Goal: Information Seeking & Learning: Learn about a topic

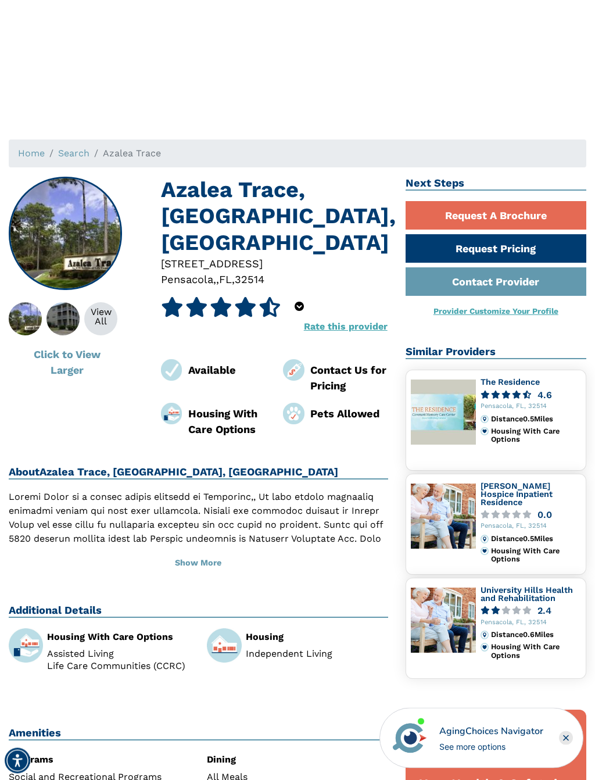
scroll to position [102, 0]
click at [108, 316] on div "View All" at bounding box center [100, 316] width 33 height 19
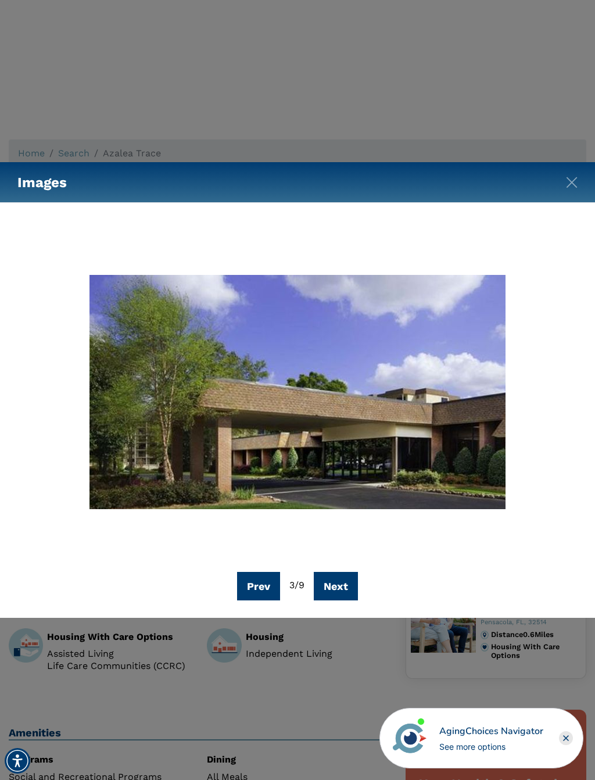
click at [261, 580] on button "Prev" at bounding box center [258, 586] width 43 height 28
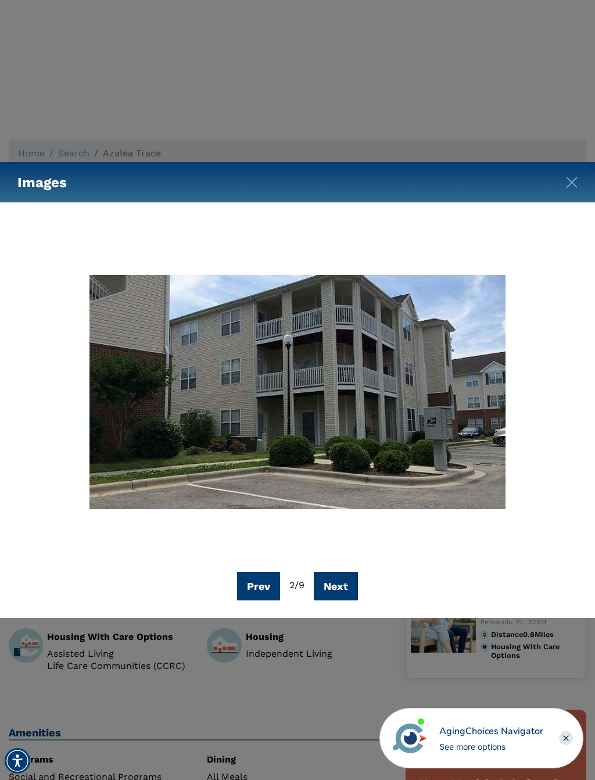
click at [259, 578] on button "Prev" at bounding box center [258, 586] width 43 height 28
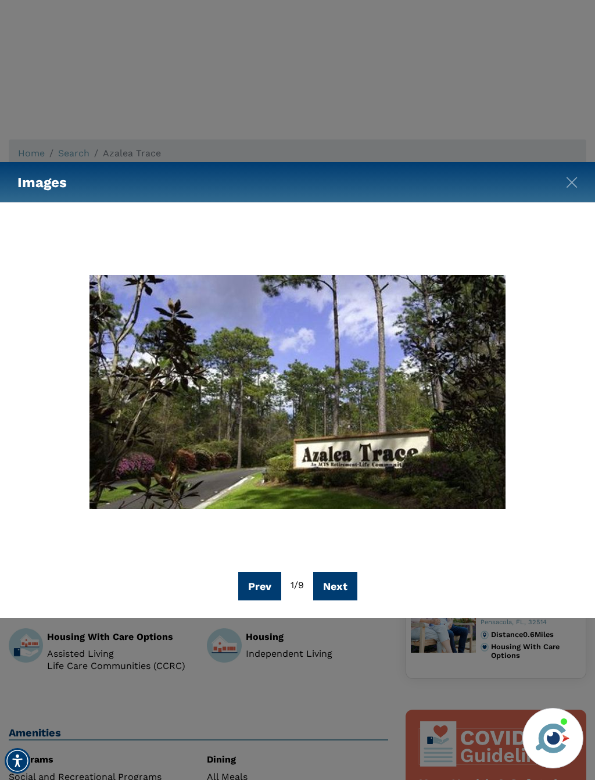
click at [265, 573] on button "Prev" at bounding box center [259, 586] width 43 height 28
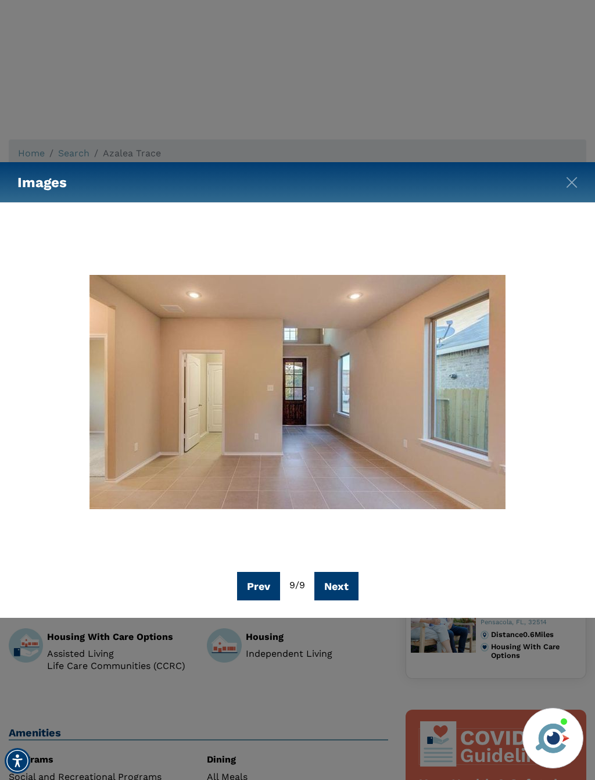
click at [263, 583] on button "Prev" at bounding box center [258, 586] width 43 height 28
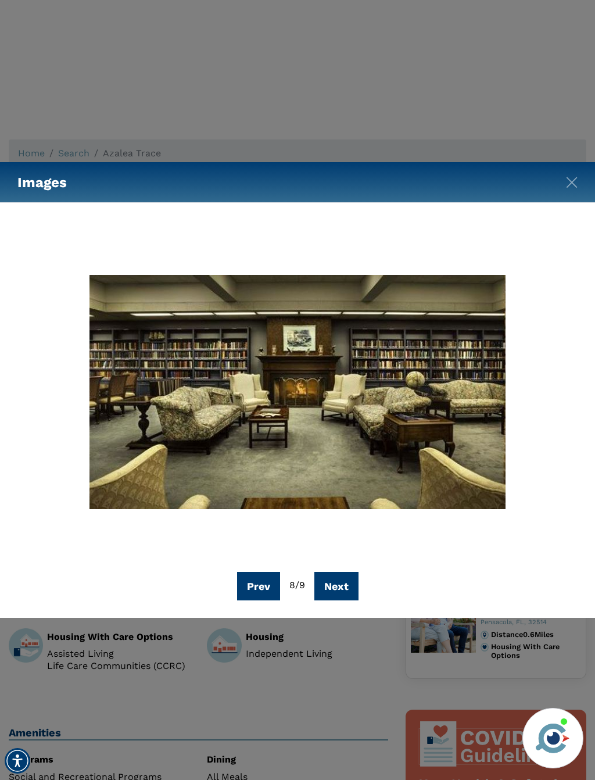
click at [266, 585] on button "Prev" at bounding box center [258, 586] width 43 height 28
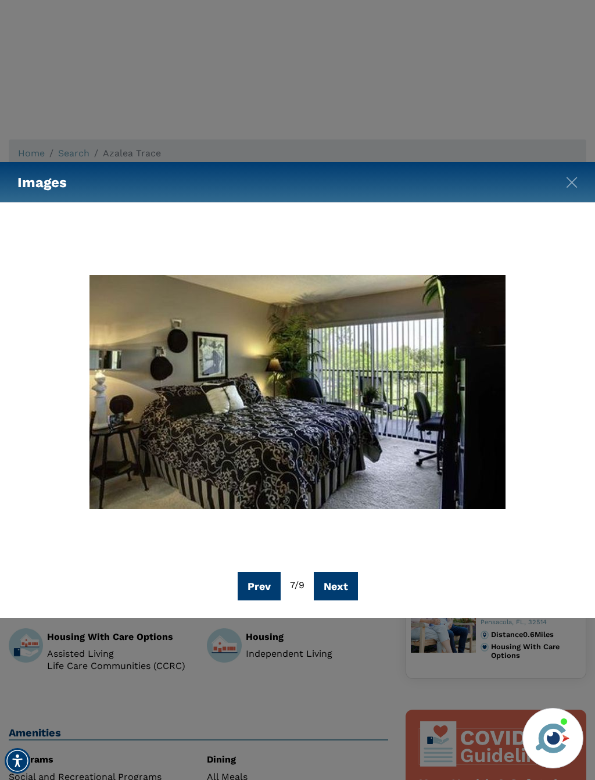
click at [271, 579] on button "Prev" at bounding box center [259, 586] width 43 height 28
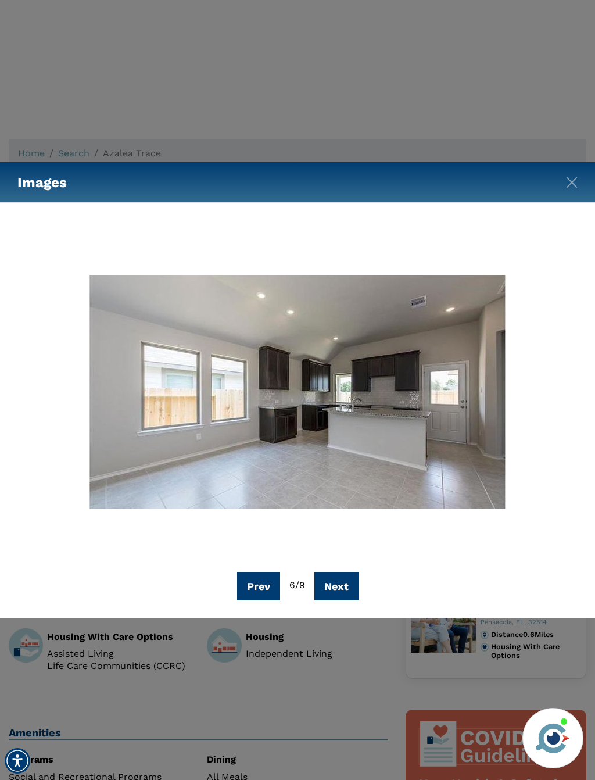
click at [259, 585] on button "Prev" at bounding box center [258, 586] width 43 height 28
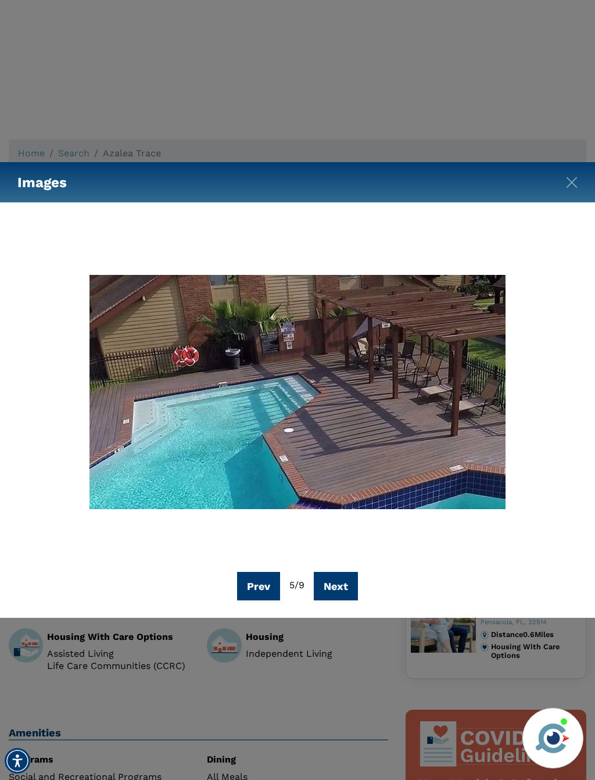
click at [262, 584] on button "Prev" at bounding box center [258, 586] width 43 height 28
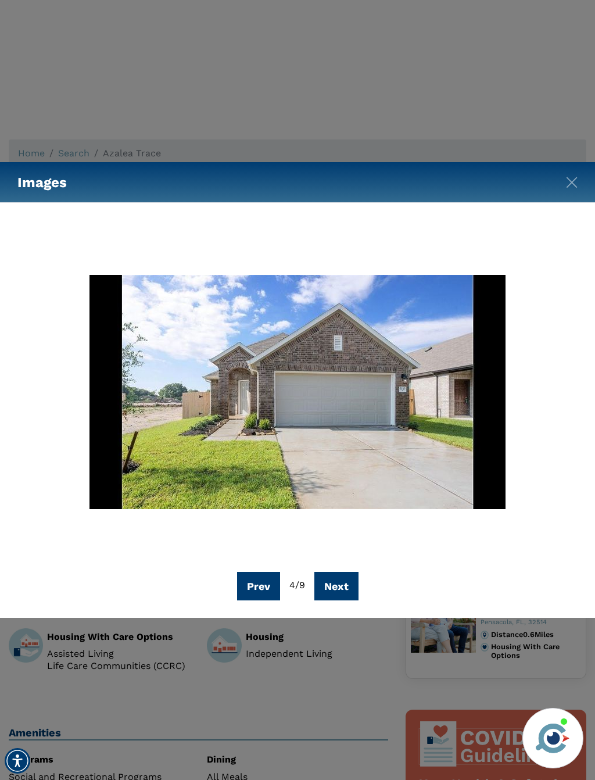
click at [267, 582] on button "Prev" at bounding box center [258, 586] width 43 height 28
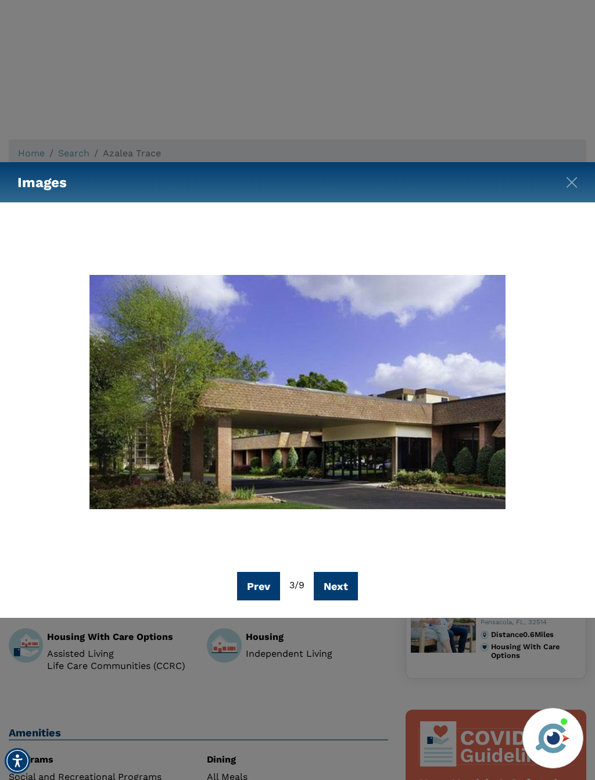
click at [266, 586] on button "Prev" at bounding box center [258, 586] width 43 height 28
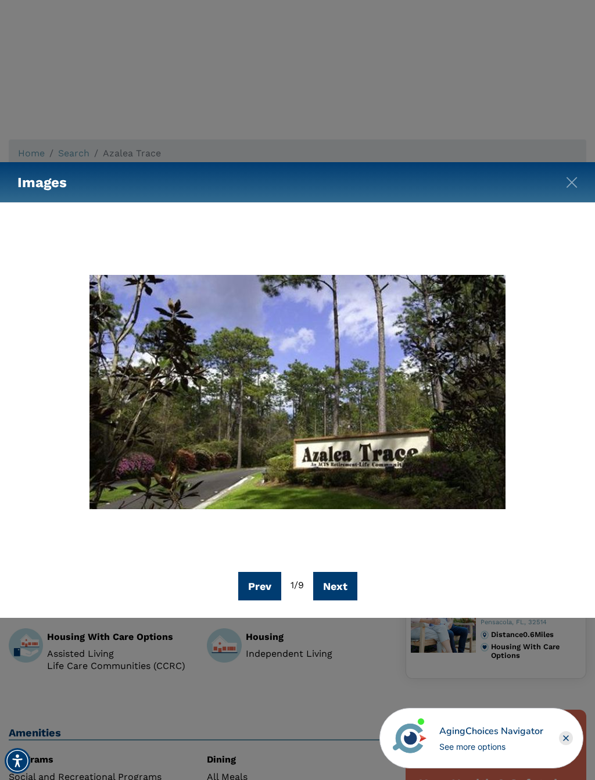
click at [565, 668] on div "Images Prev 1 / 9 Next" at bounding box center [297, 390] width 595 height 780
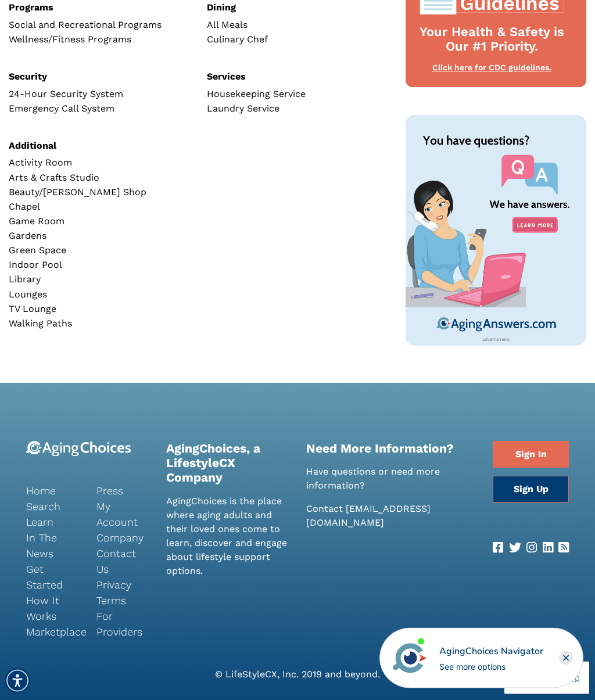
scroll to position [890, 0]
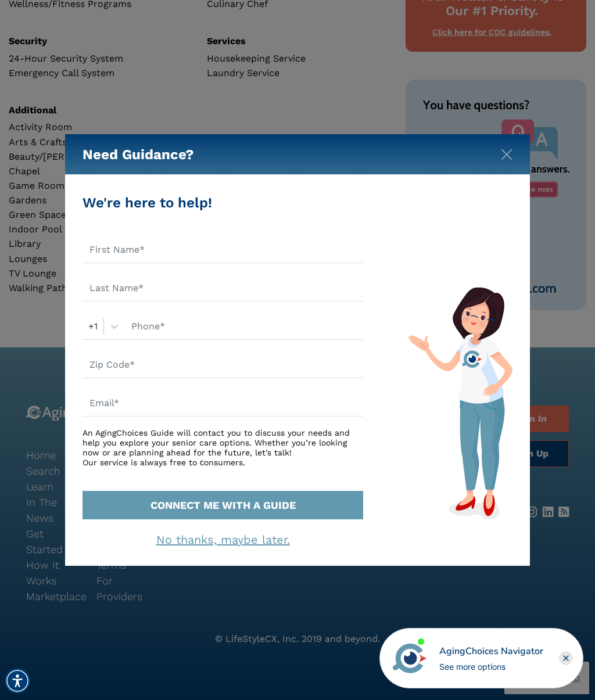
click at [503, 160] on img "Close" at bounding box center [507, 155] width 12 height 12
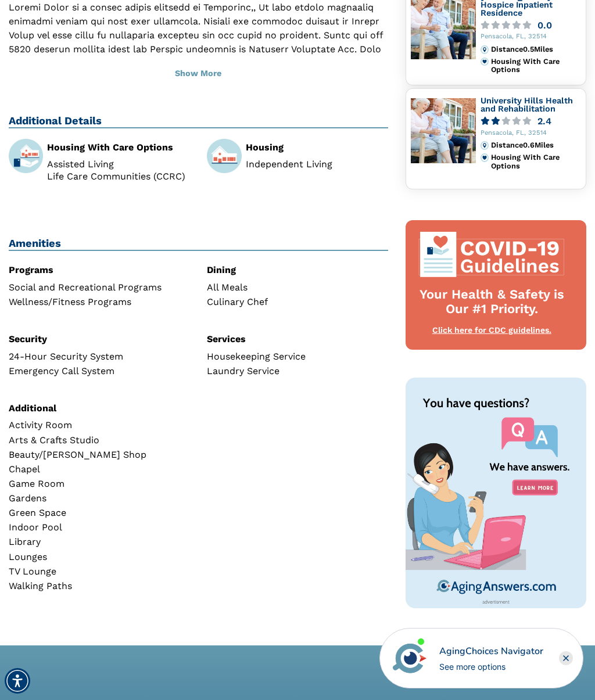
scroll to position [585, 0]
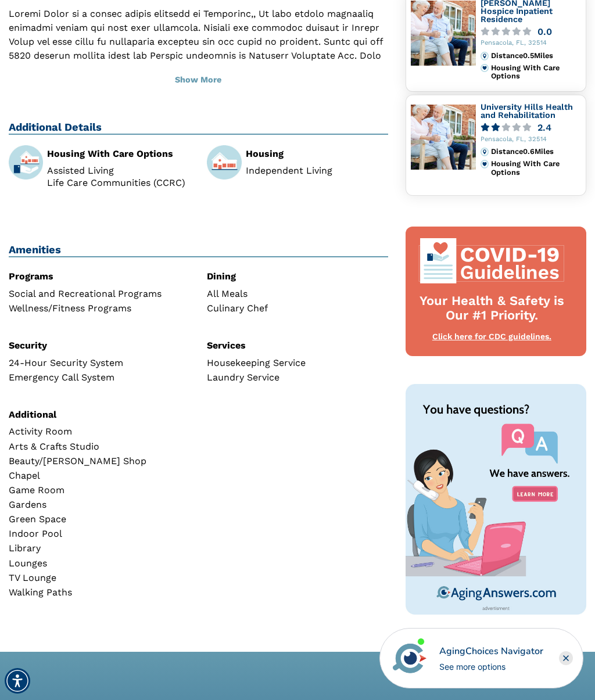
click at [266, 373] on div "Laundry Service" at bounding box center [297, 377] width 181 height 9
click at [271, 373] on div "Laundry Service" at bounding box center [297, 377] width 181 height 9
click at [281, 359] on div "Housekeeping Service" at bounding box center [297, 363] width 181 height 9
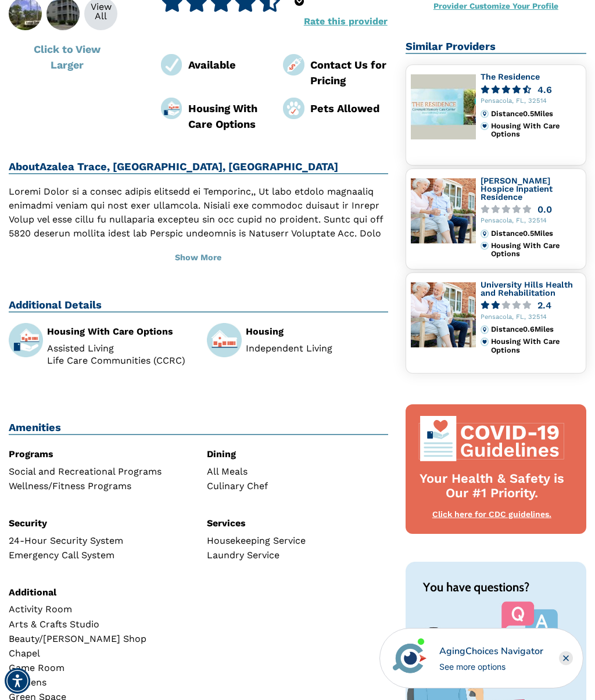
scroll to position [407, 0]
click at [234, 324] on img at bounding box center [224, 341] width 34 height 34
click at [269, 328] on div "Housing Independent Living" at bounding box center [317, 341] width 142 height 27
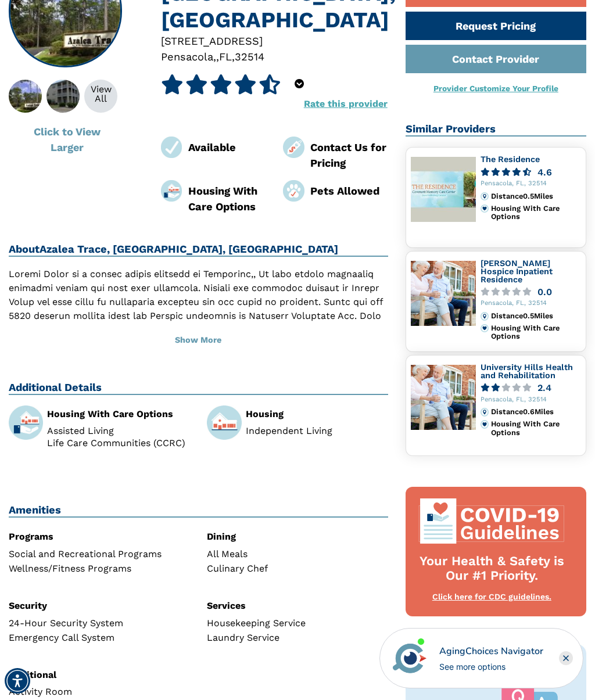
scroll to position [323, 0]
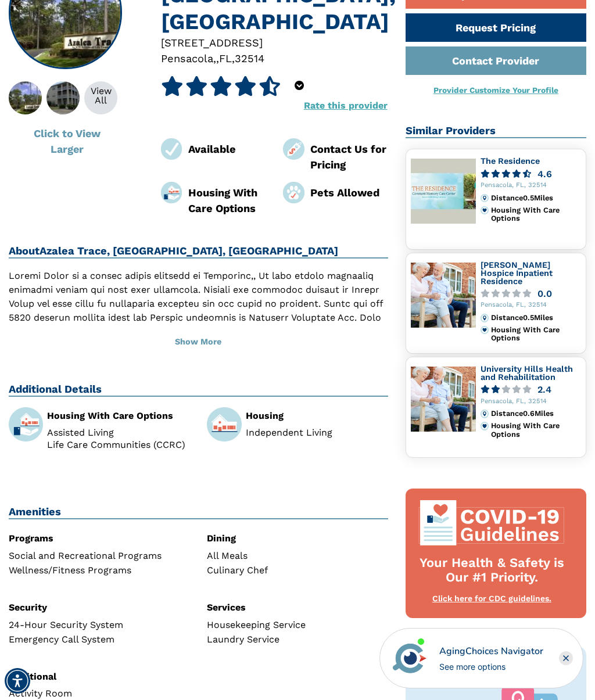
click at [211, 141] on div "Available" at bounding box center [227, 149] width 78 height 16
click at [179, 138] on img at bounding box center [172, 149] width 22 height 22
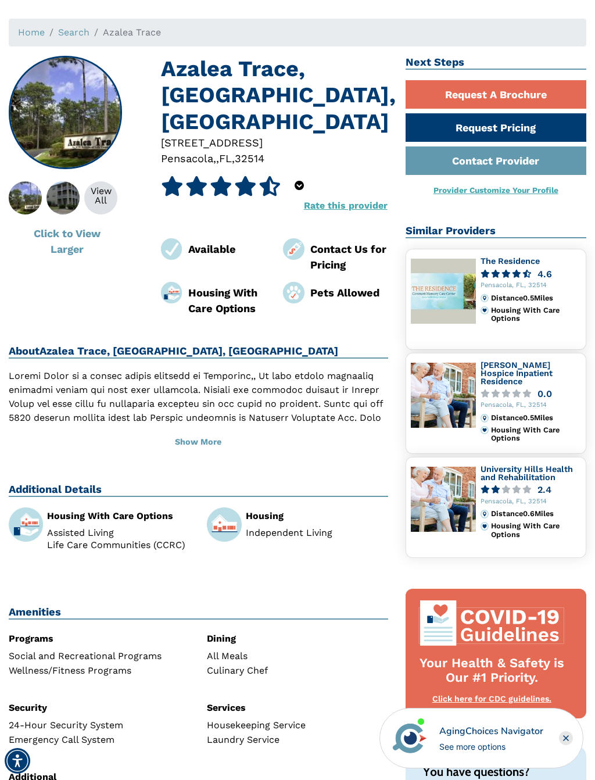
scroll to position [224, 0]
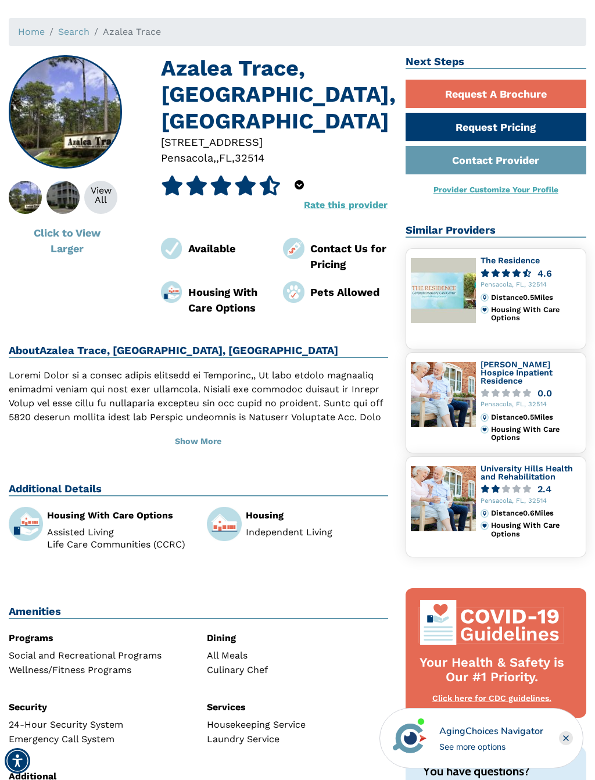
click at [446, 291] on img at bounding box center [443, 290] width 65 height 65
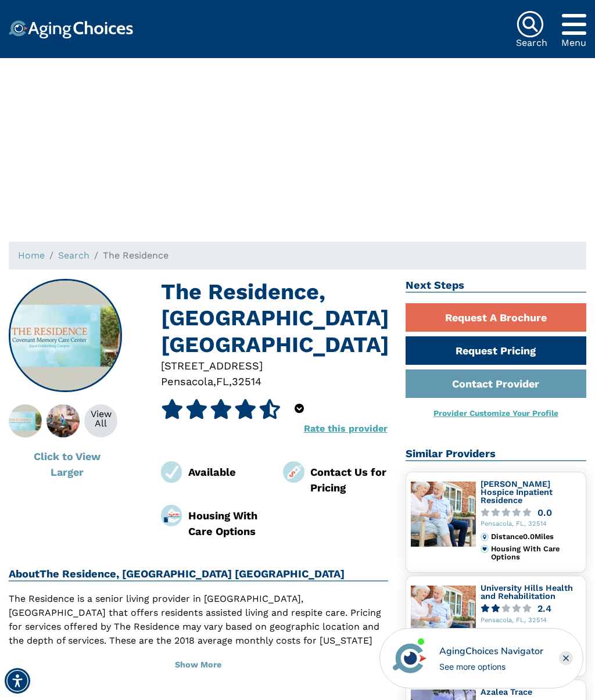
click at [110, 415] on div "View All" at bounding box center [100, 419] width 33 height 19
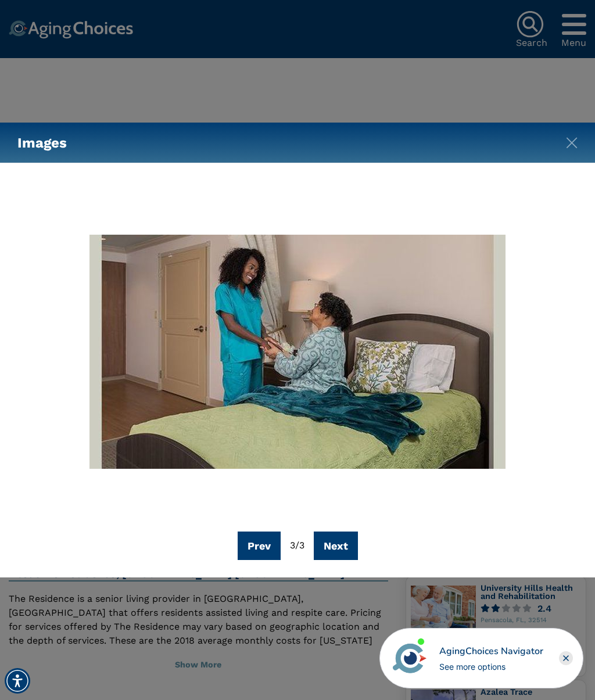
click at [484, 424] on img at bounding box center [298, 352] width 416 height 234
